Goal: Navigation & Orientation: Find specific page/section

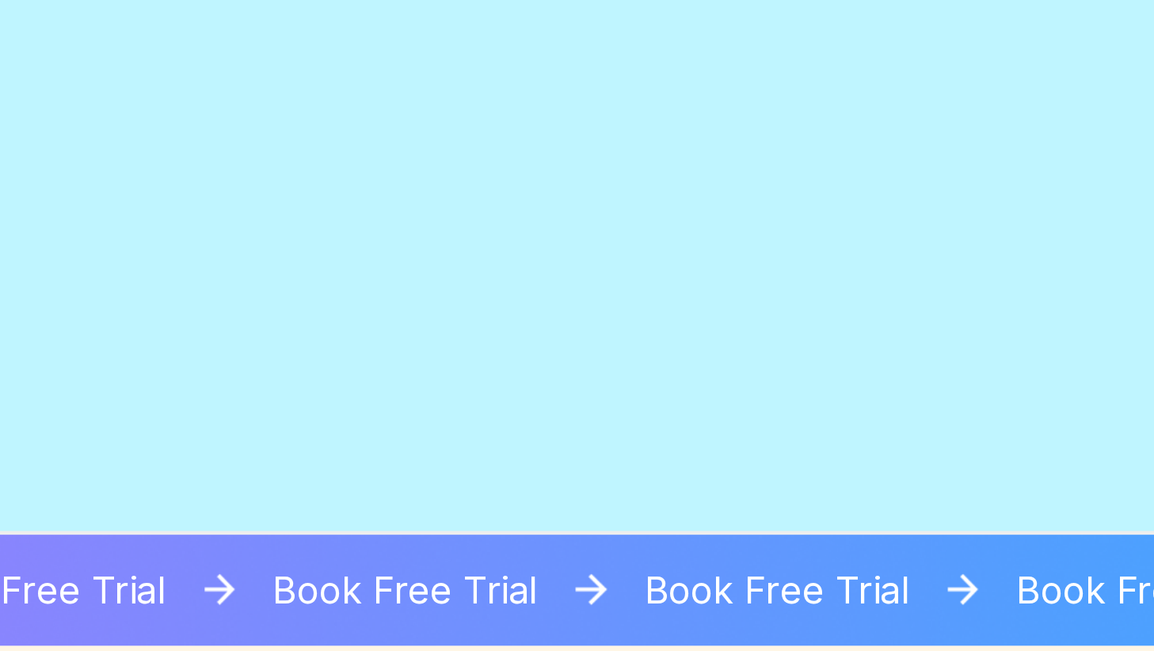
scroll to position [1725, 0]
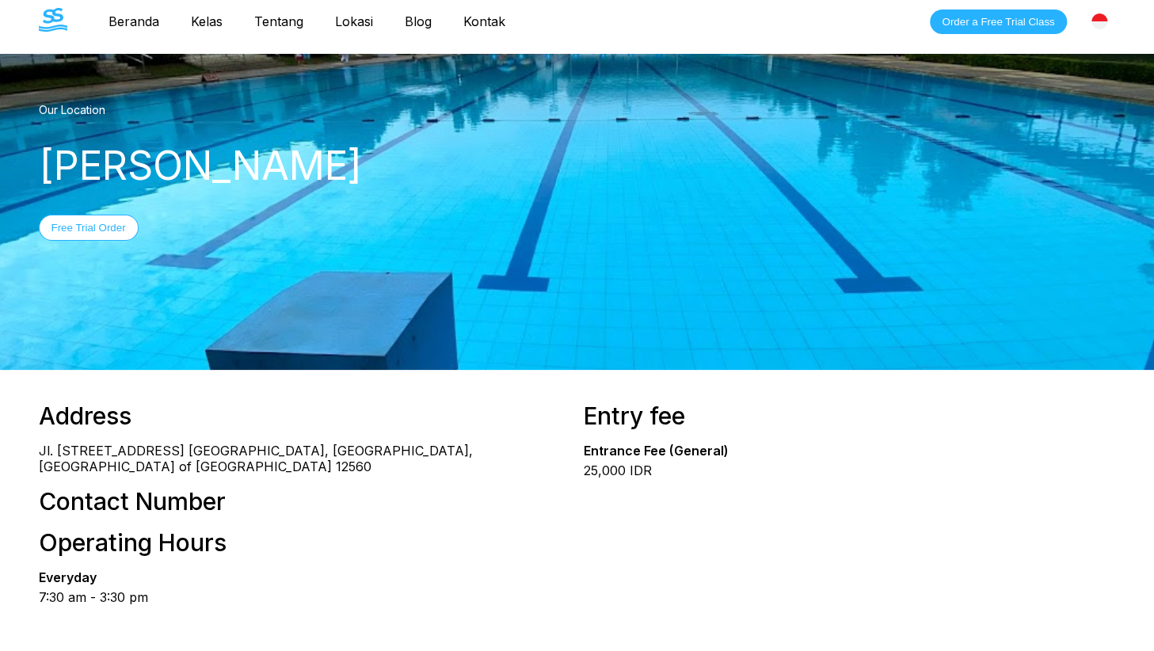
scroll to position [7, 0]
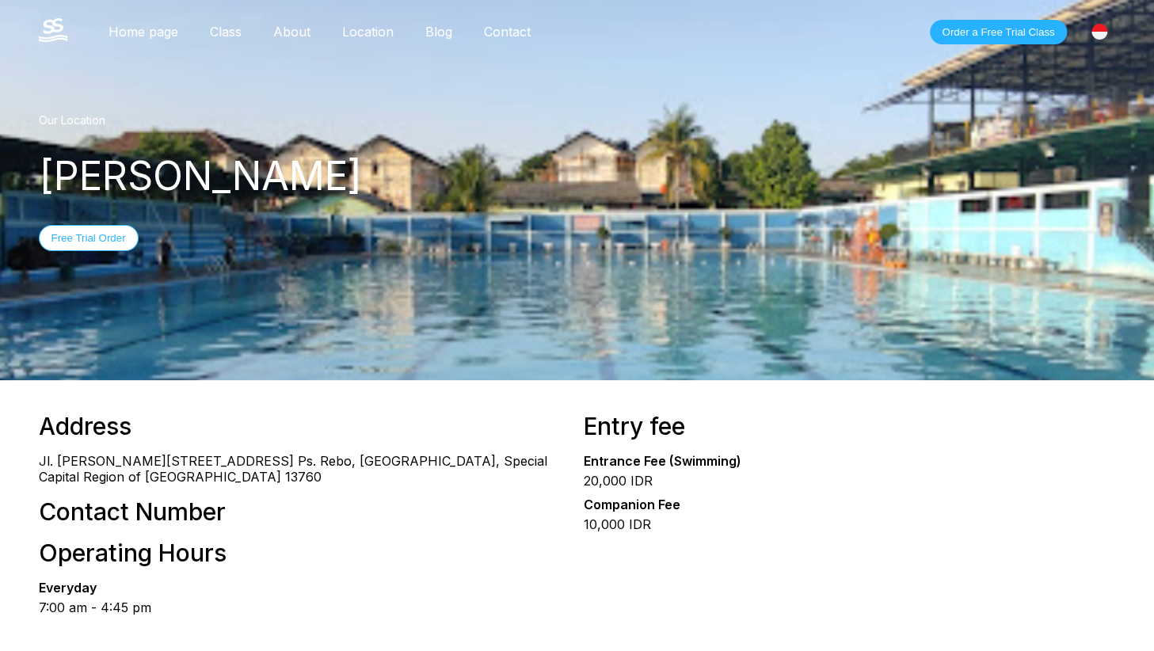
scroll to position [45, 0]
